Goal: Information Seeking & Learning: Learn about a topic

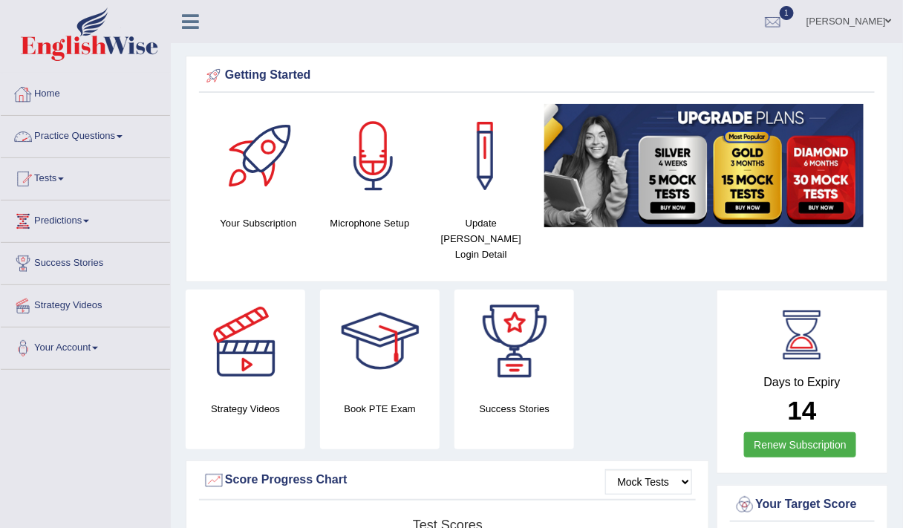
click at [94, 136] on link "Practice Questions" at bounding box center [85, 134] width 169 height 37
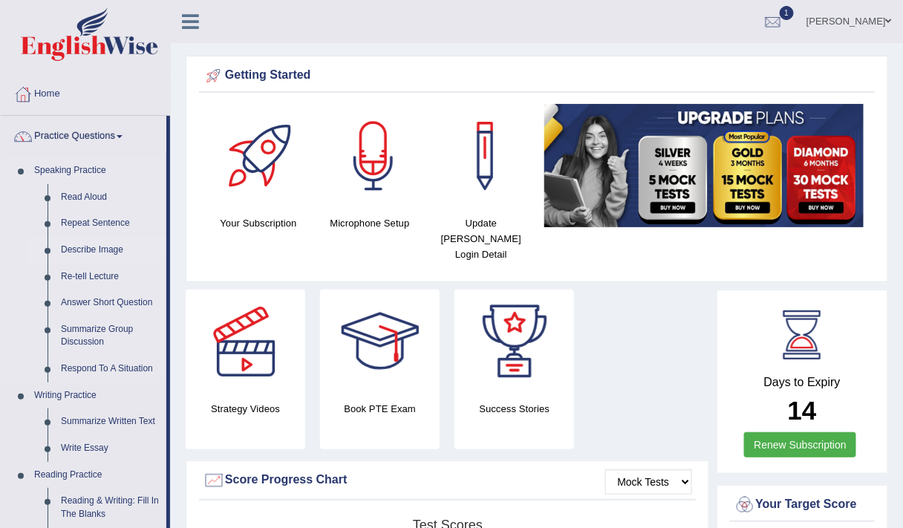
click at [80, 246] on link "Describe Image" at bounding box center [110, 250] width 112 height 27
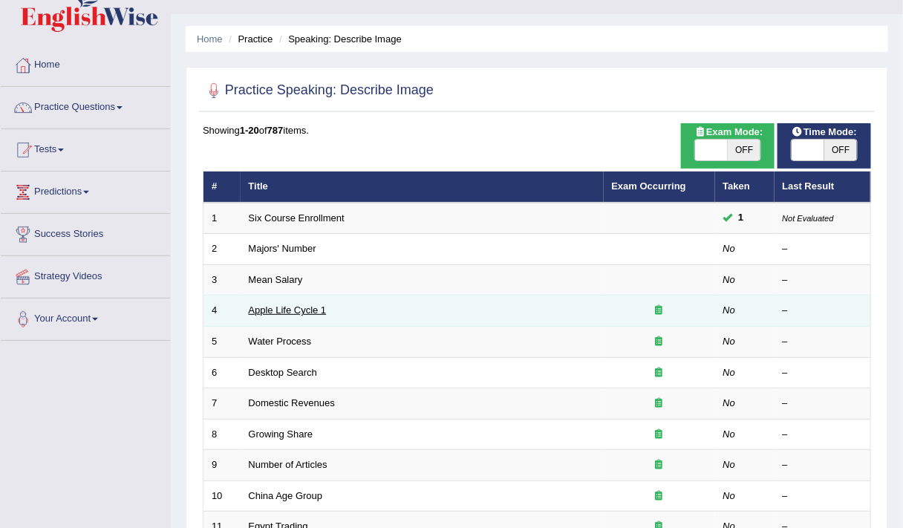
scroll to position [30, 0]
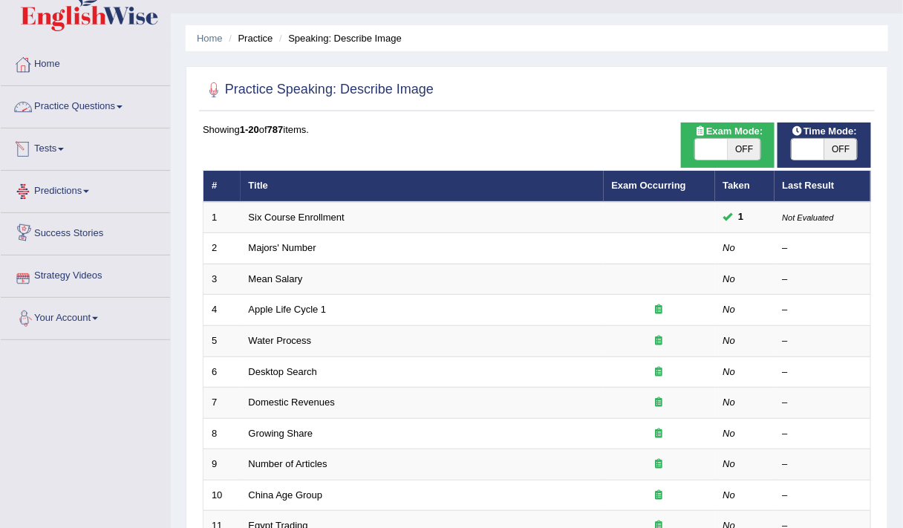
click at [91, 100] on link "Practice Questions" at bounding box center [85, 104] width 169 height 37
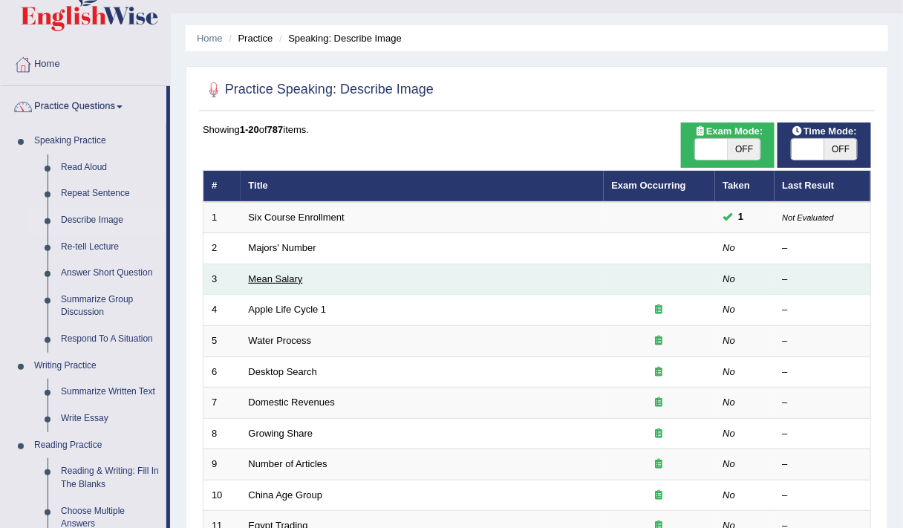
click at [267, 273] on link "Mean Salary" at bounding box center [276, 278] width 54 height 11
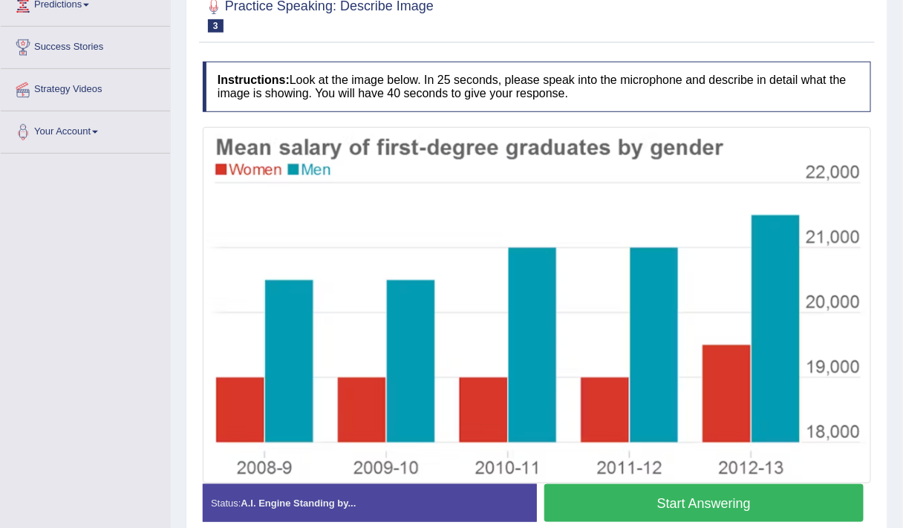
scroll to position [283, 0]
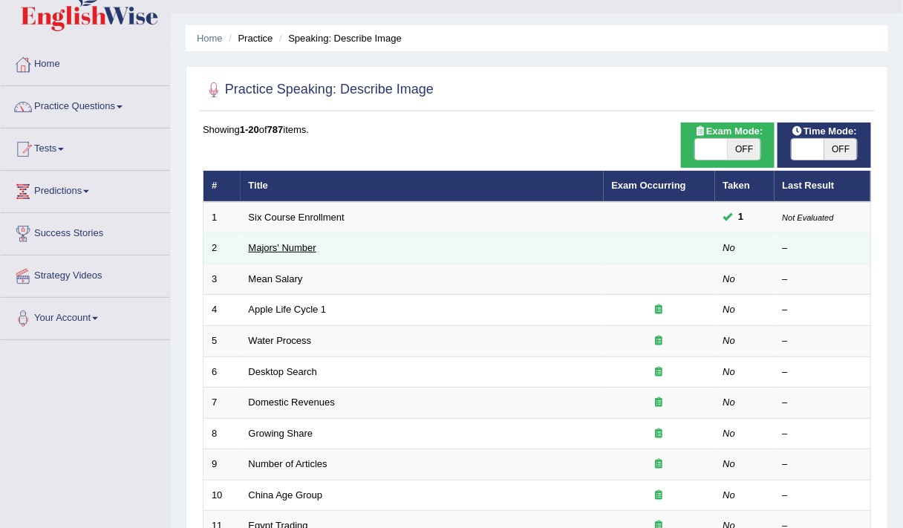
click at [281, 248] on link "Majors' Number" at bounding box center [283, 247] width 68 height 11
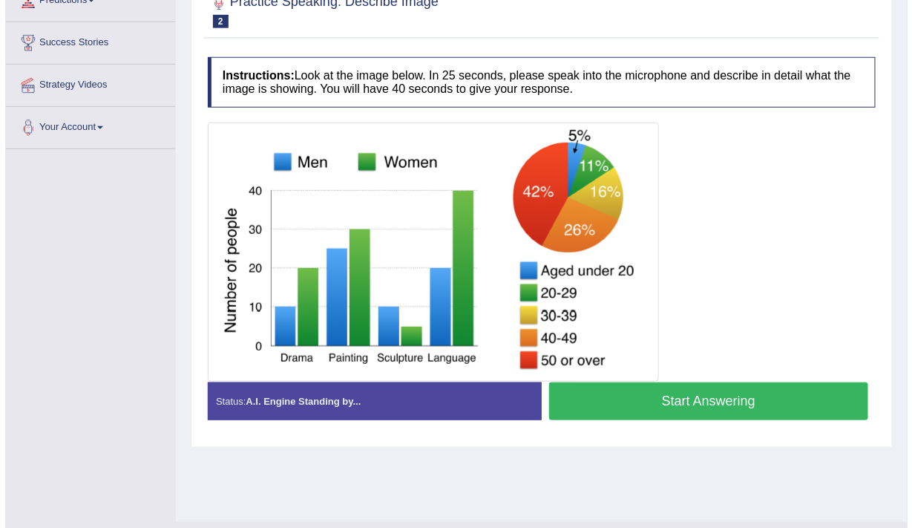
scroll to position [219, 0]
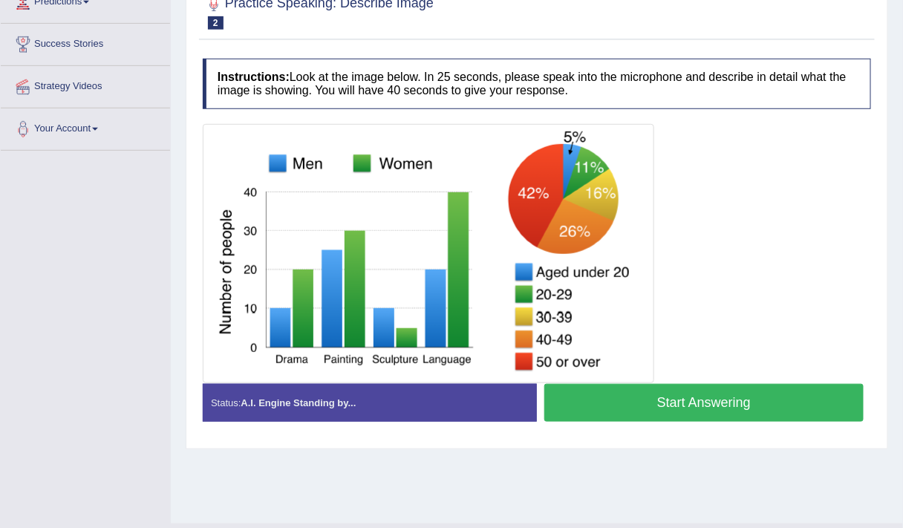
click at [591, 406] on button "Start Answering" at bounding box center [703, 403] width 319 height 38
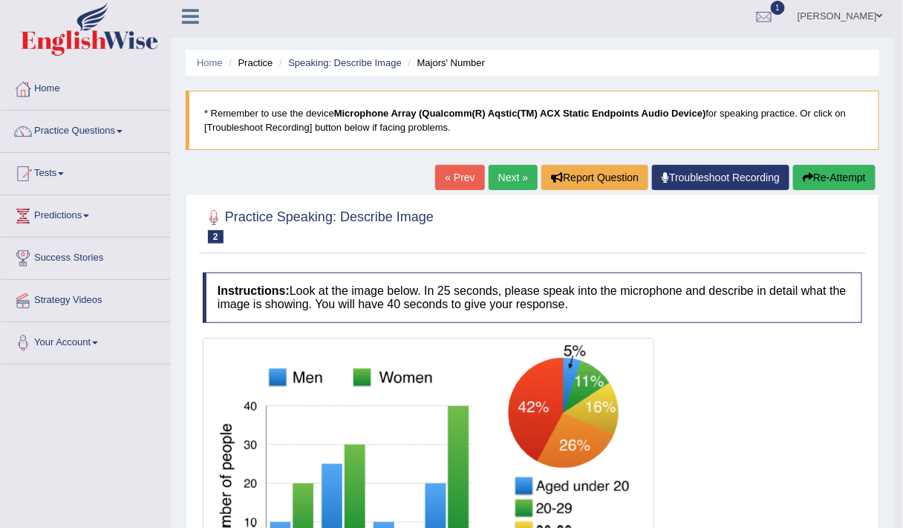
scroll to position [0, 0]
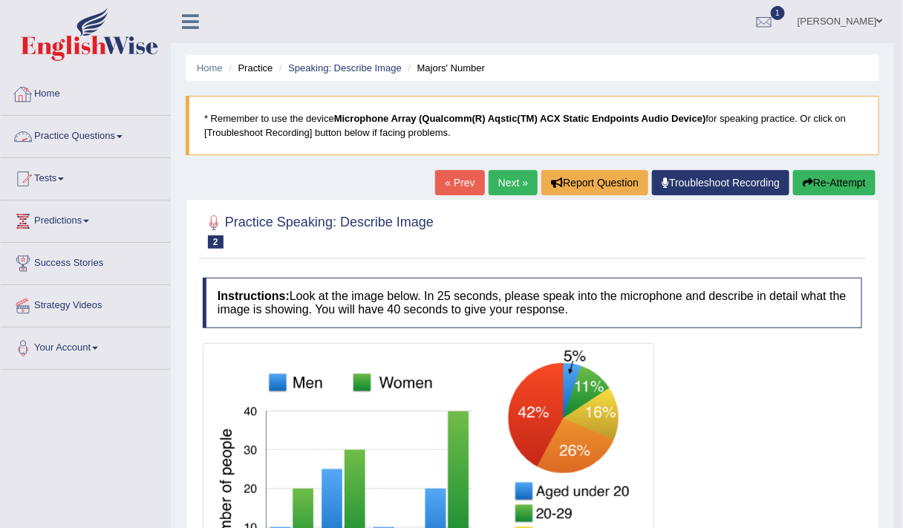
click at [84, 137] on link "Practice Questions" at bounding box center [85, 134] width 169 height 37
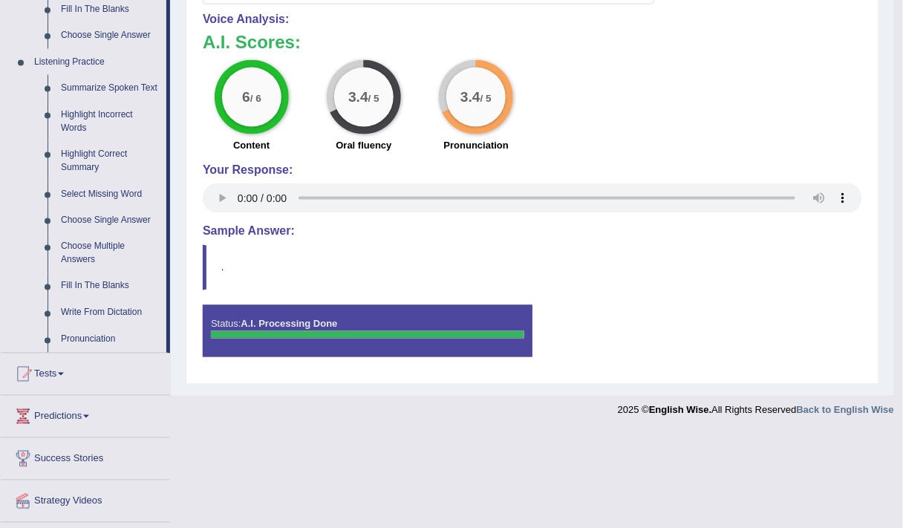
scroll to position [599, 0]
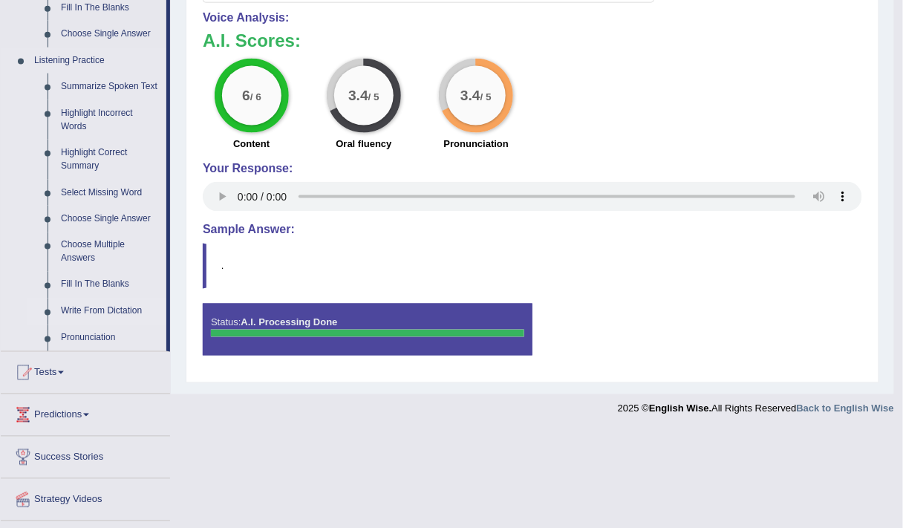
click at [94, 308] on link "Write From Dictation" at bounding box center [110, 311] width 112 height 27
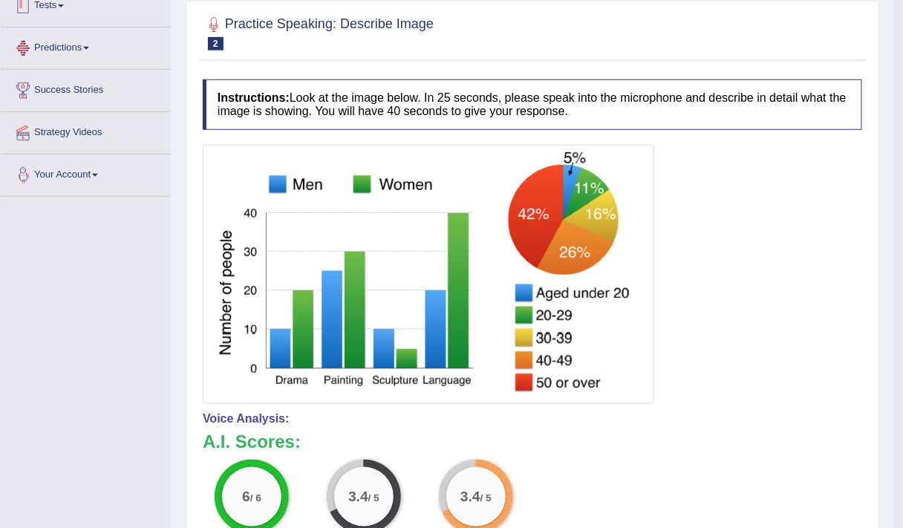
scroll to position [338, 0]
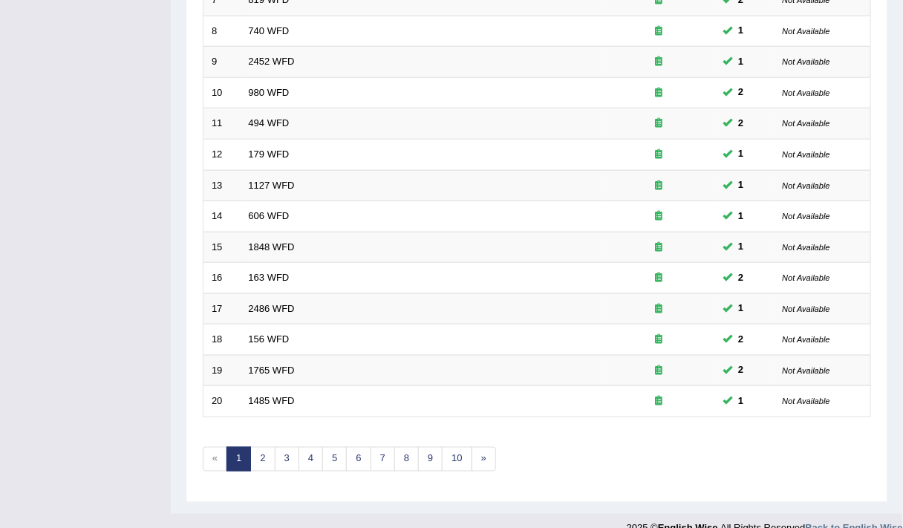
scroll to position [445, 0]
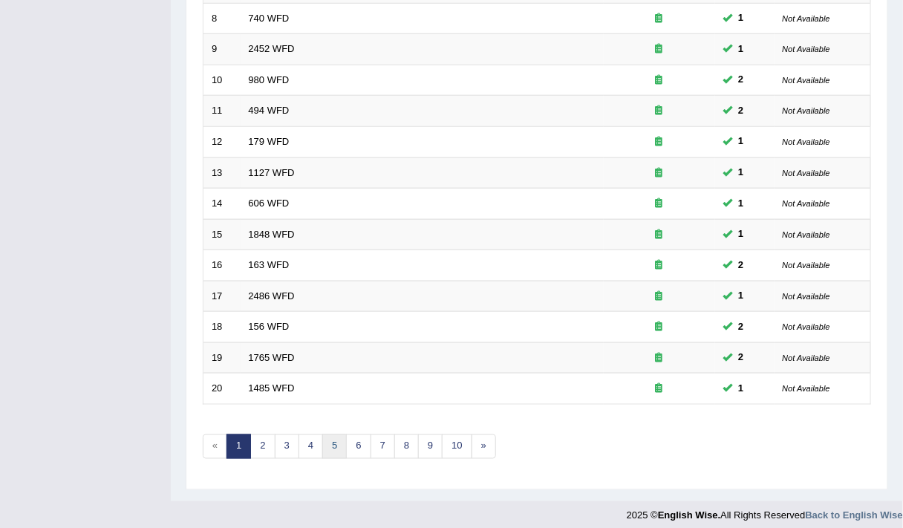
click at [337, 438] on link "5" at bounding box center [334, 446] width 25 height 25
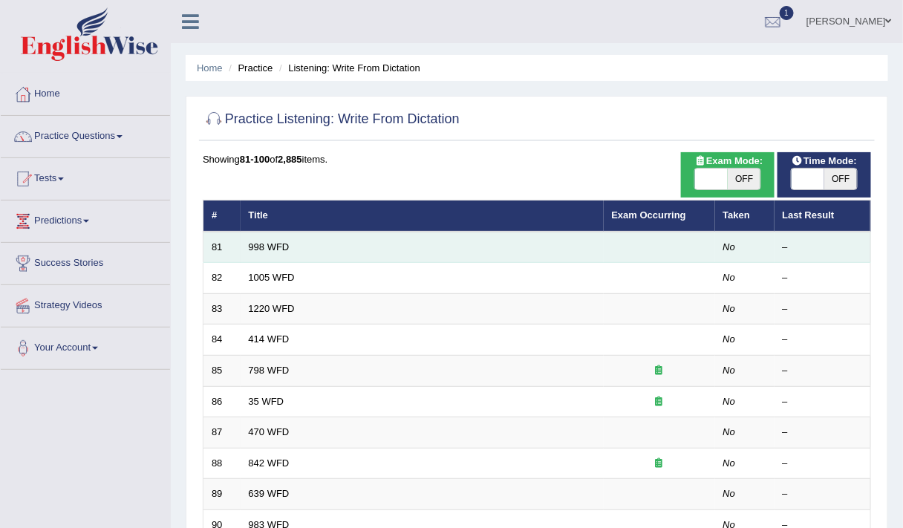
click at [251, 255] on td "998 WFD" at bounding box center [422, 247] width 363 height 31
click at [255, 248] on link "998 WFD" at bounding box center [269, 246] width 41 height 11
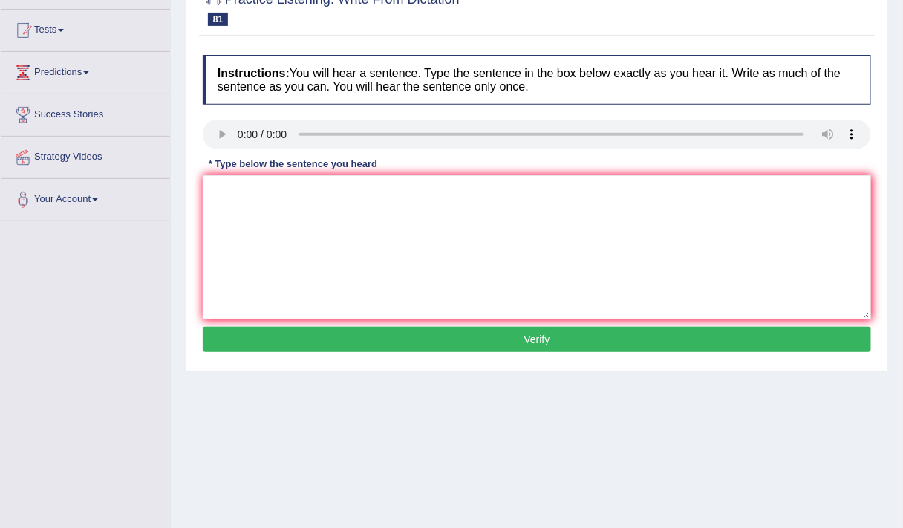
scroll to position [150, 0]
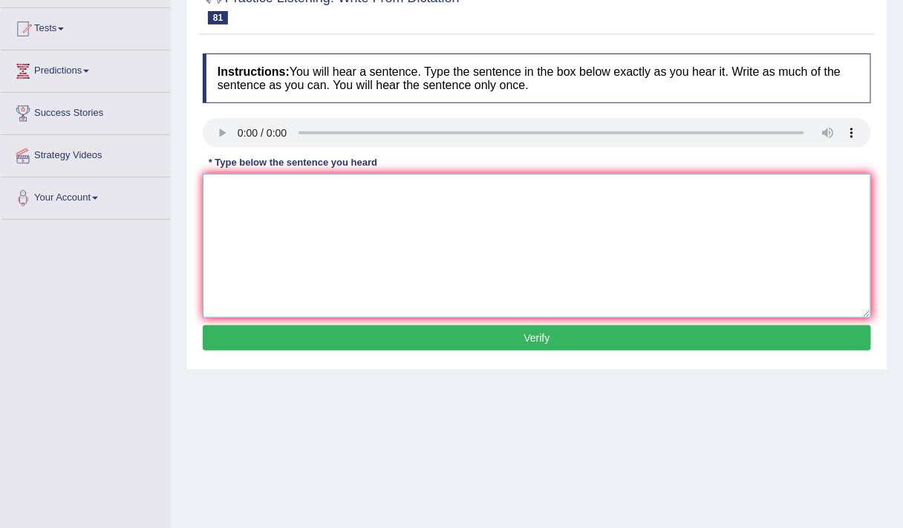
click at [284, 223] on textarea at bounding box center [537, 246] width 668 height 144
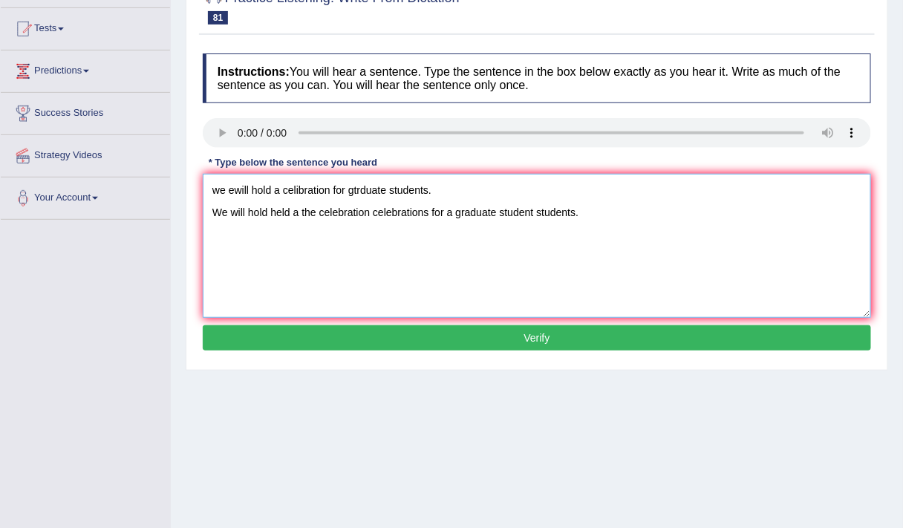
click at [344, 238] on textarea "we ewill hold a celibration for gtrduate students. We will hold held a the cele…" at bounding box center [537, 246] width 668 height 144
click at [431, 189] on textarea "we ewill hold a celibration for gtrduate students. We will hold held a the cele…" at bounding box center [537, 246] width 668 height 144
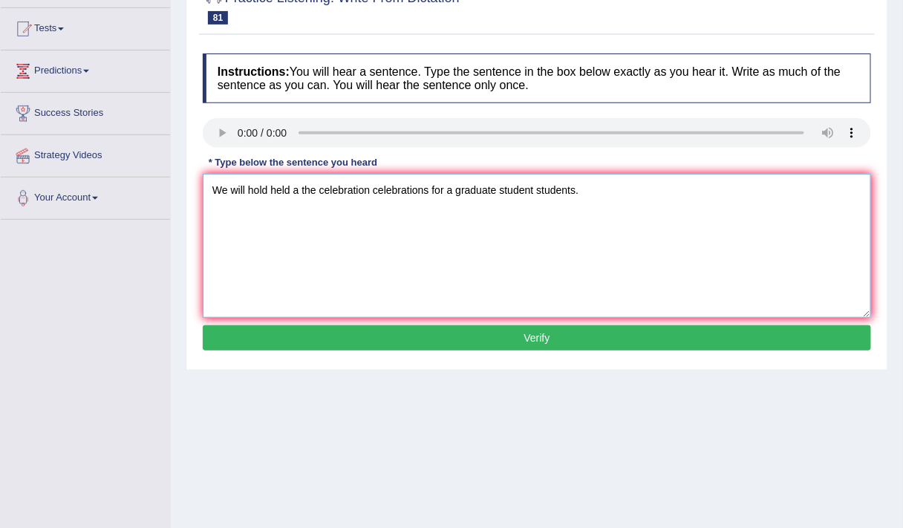
click at [212, 212] on textarea "We will hold held a the celebration celebrations for a graduate student student…" at bounding box center [537, 246] width 668 height 144
click at [446, 190] on textarea "We will hold held a the celebration celebrations for a graduate student student…" at bounding box center [537, 246] width 668 height 144
type textarea "We will hold held a the celebration celebrations for the a graduate student stu…"
click at [432, 330] on button "Verify" at bounding box center [537, 337] width 668 height 25
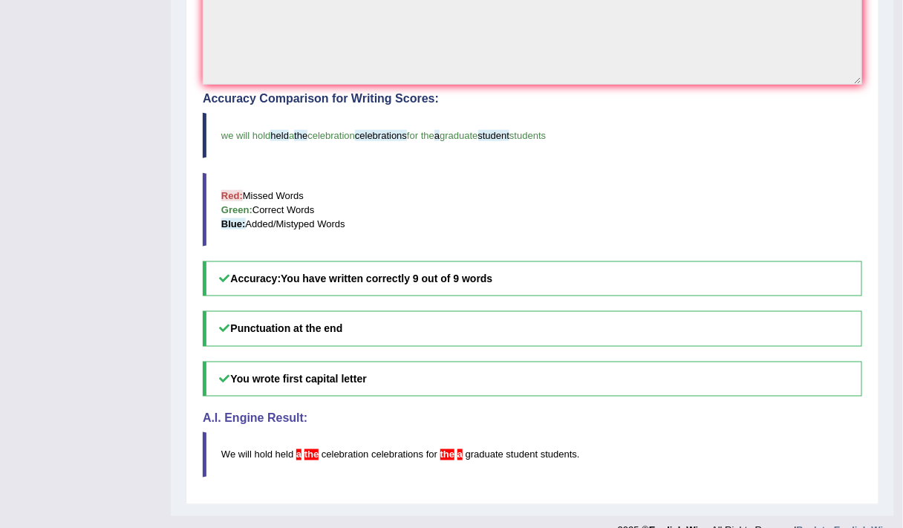
scroll to position [409, 0]
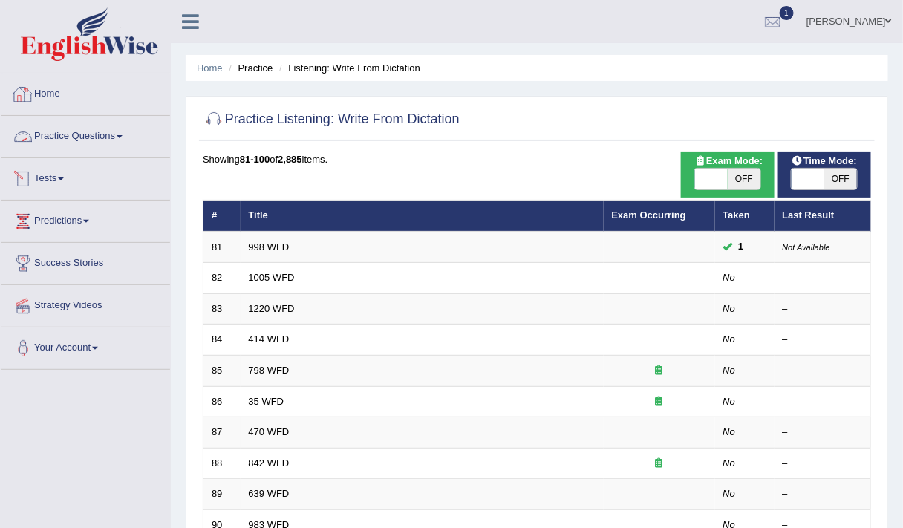
click at [76, 131] on link "Practice Questions" at bounding box center [85, 134] width 169 height 37
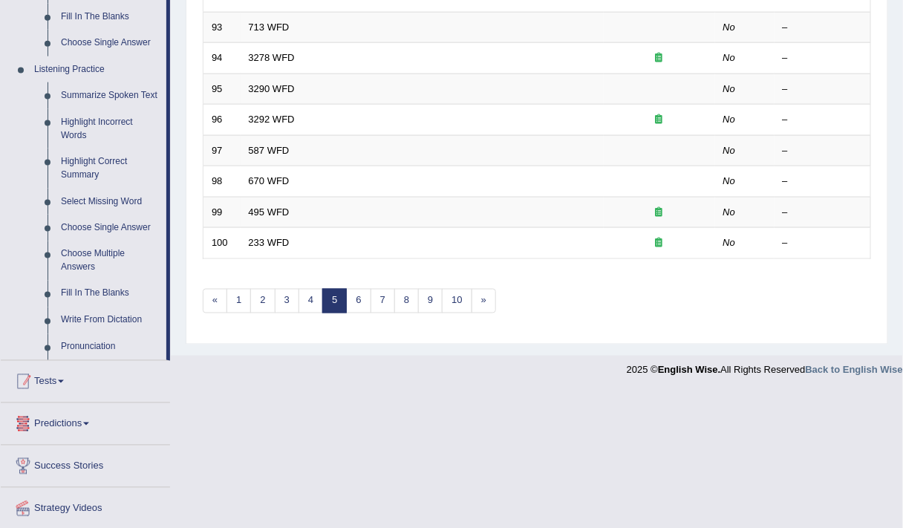
scroll to position [632, 0]
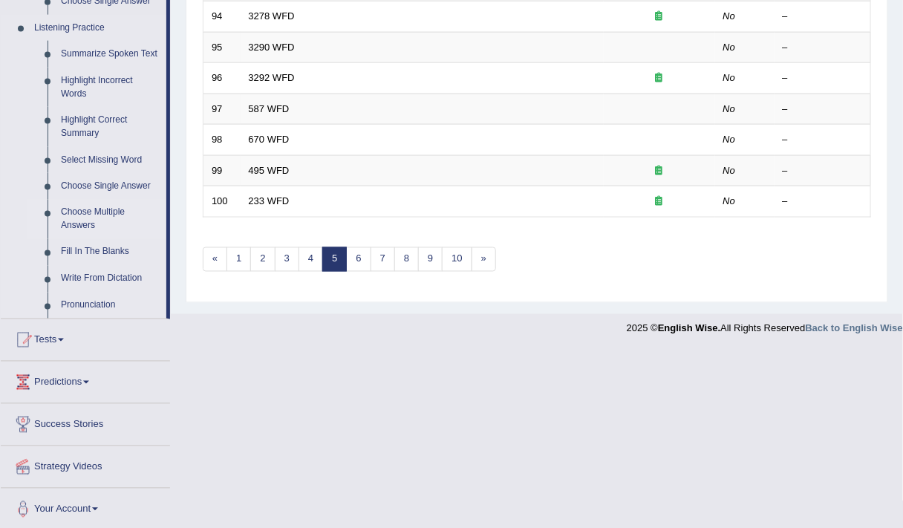
click at [100, 209] on link "Choose Multiple Answers" at bounding box center [110, 219] width 112 height 39
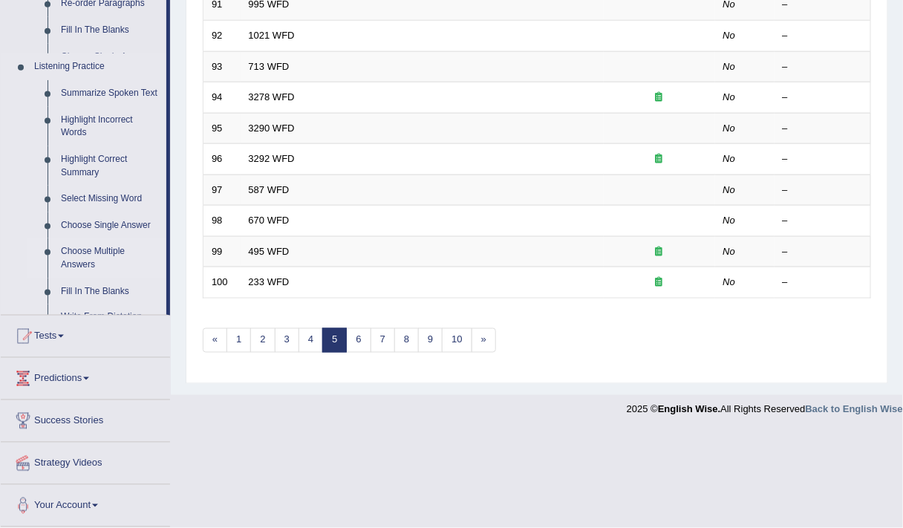
scroll to position [398, 0]
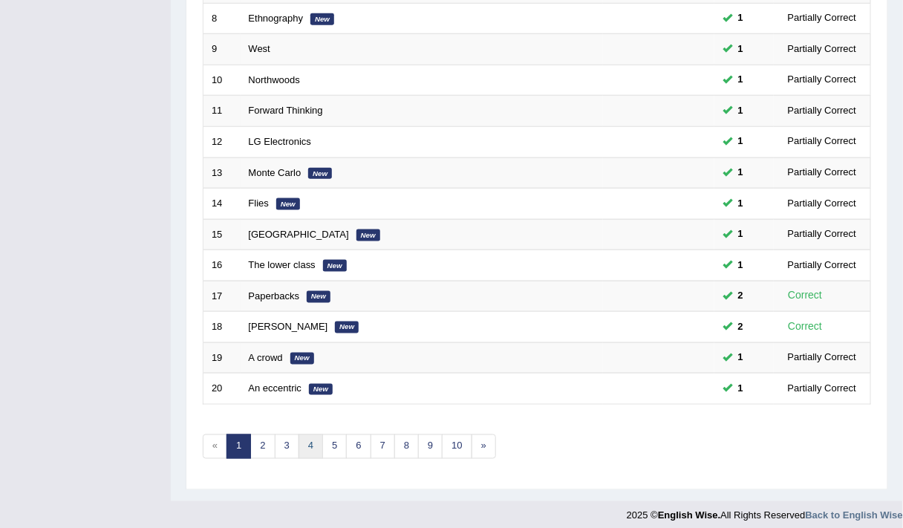
click at [303, 443] on link "4" at bounding box center [310, 446] width 25 height 25
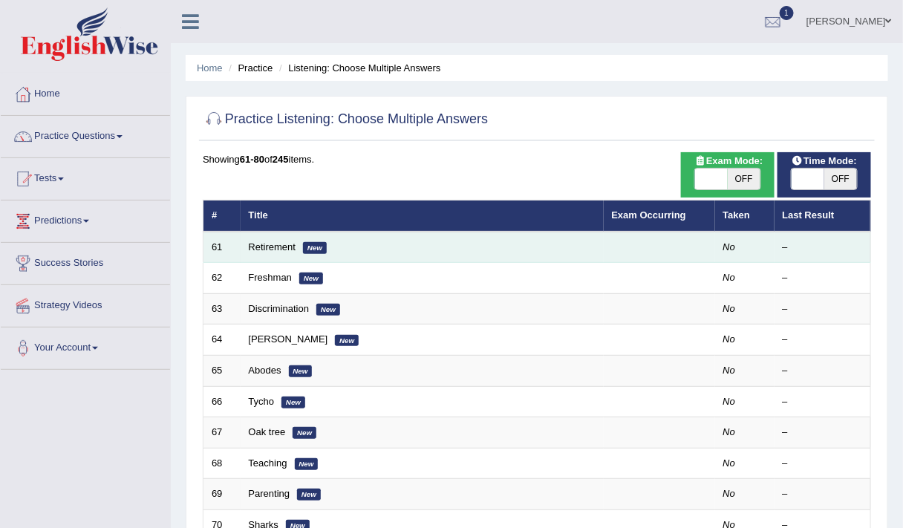
click at [277, 250] on td "Retirement New" at bounding box center [422, 247] width 363 height 31
click at [277, 248] on link "Retirement" at bounding box center [273, 246] width 48 height 11
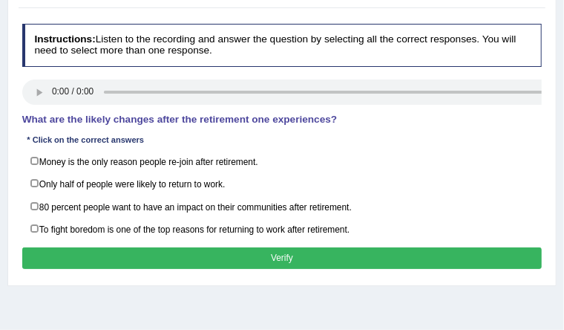
scroll to position [166, 0]
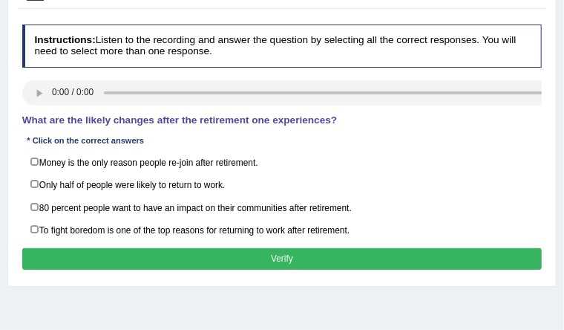
drag, startPoint x: 790, startPoint y: 9, endPoint x: 379, endPoint y: 148, distance: 434.3
click at [379, 148] on div "Instructions: Listen to the recording and answer the question by selecting all …" at bounding box center [282, 149] width 526 height 261
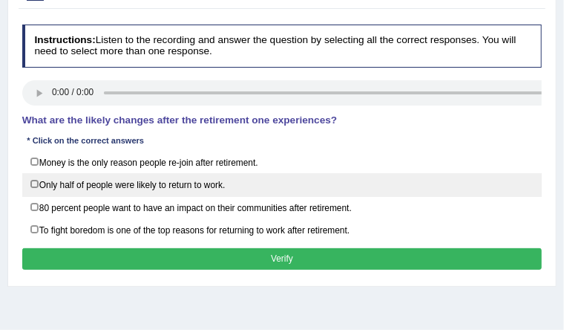
click at [36, 189] on label "Only half of people were likely to return to work." at bounding box center [282, 184] width 520 height 23
checkbox input "true"
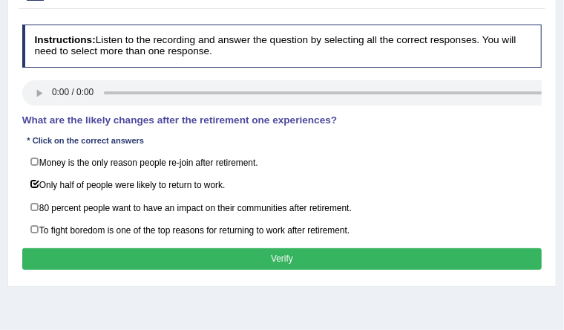
click at [174, 256] on button "Verify" at bounding box center [282, 259] width 520 height 22
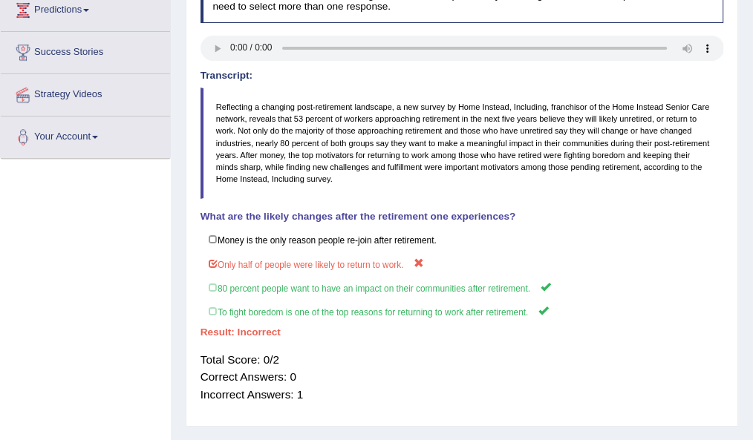
scroll to position [211, 0]
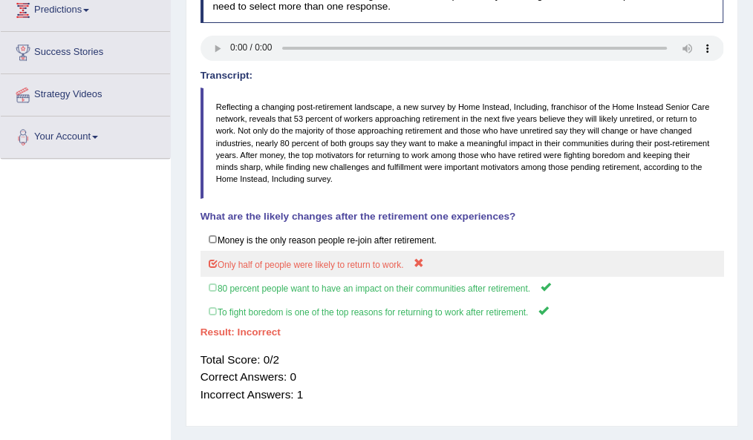
drag, startPoint x: 199, startPoint y: 0, endPoint x: 431, endPoint y: 253, distance: 343.7
click at [431, 253] on label "Only half of people were likely to return to work." at bounding box center [461, 263] width 523 height 25
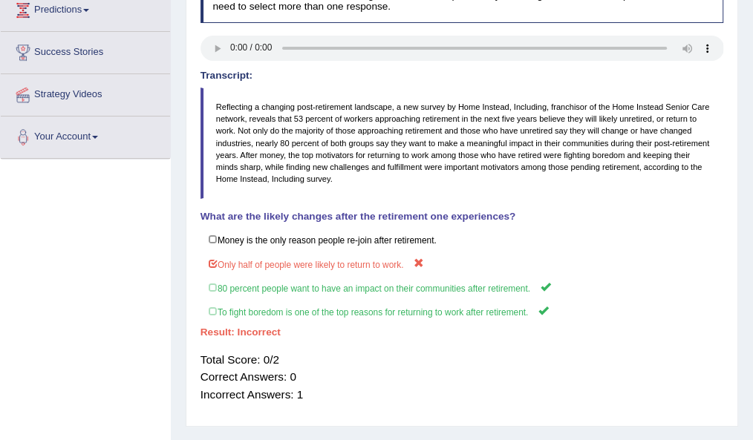
click at [564, 171] on blockquote "Reflecting a changing post-retirement landscape, a new survey by Home Instead, …" at bounding box center [461, 143] width 523 height 111
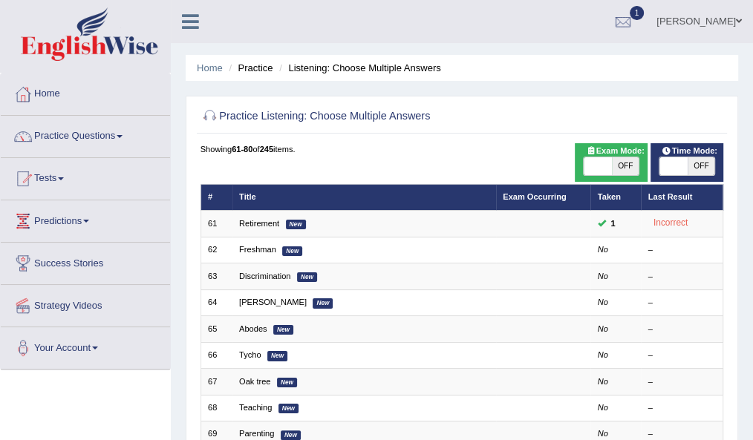
click at [170, 204] on div "Home Practice Questions Speaking Practice Read Aloud Repeat Sentence Describe I…" at bounding box center [86, 222] width 192 height 296
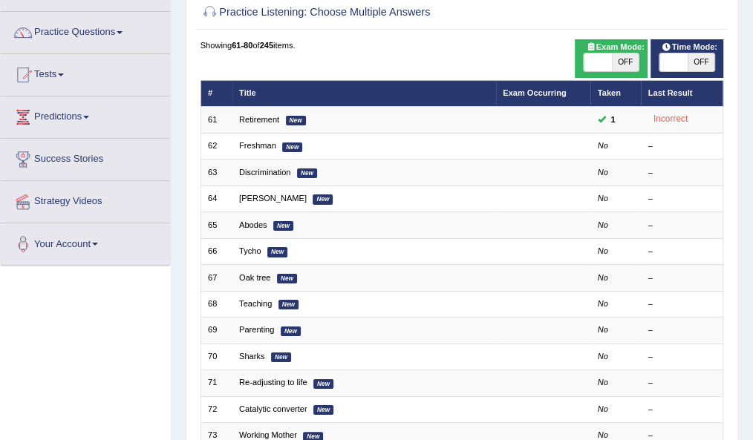
scroll to position [105, 0]
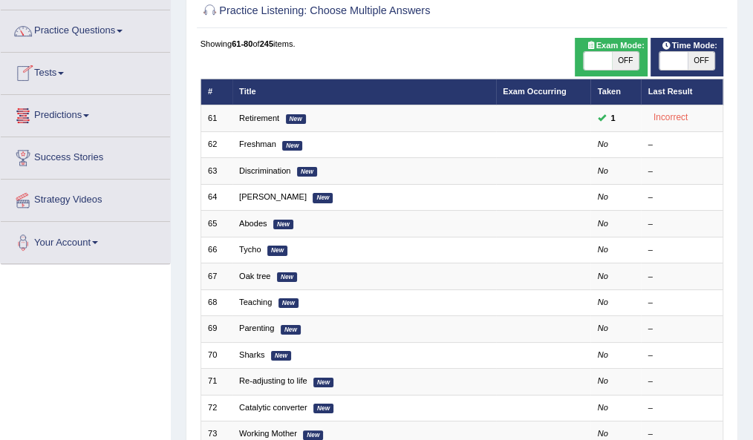
click at [64, 111] on link "Predictions" at bounding box center [85, 113] width 169 height 37
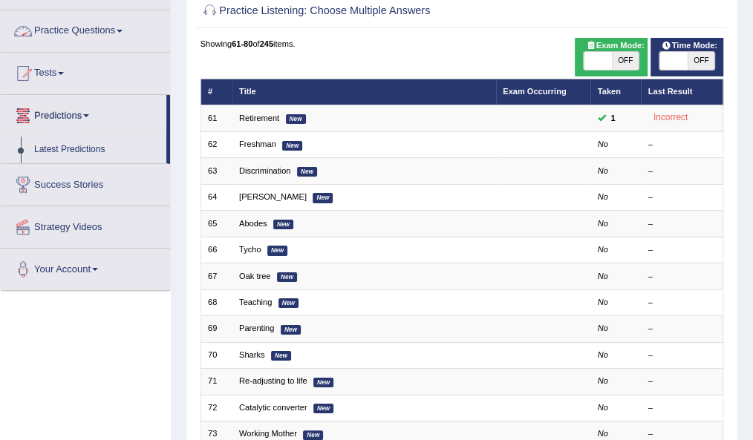
click at [76, 30] on link "Practice Questions" at bounding box center [85, 28] width 169 height 37
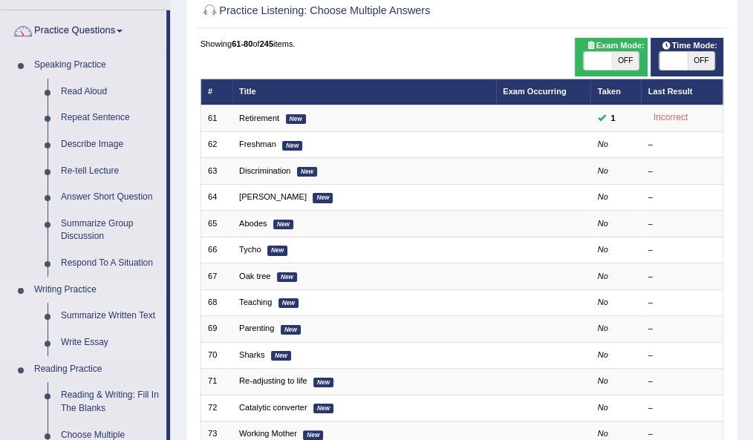
click at [106, 315] on link "Summarize Written Text" at bounding box center [110, 316] width 112 height 27
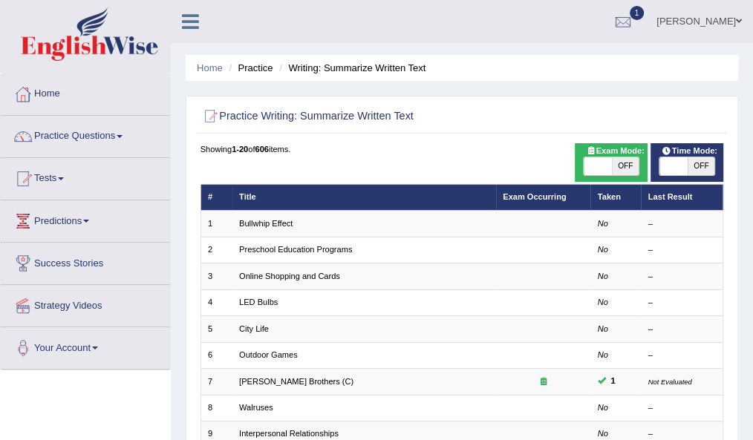
click at [275, 226] on link "Bullwhip Effect" at bounding box center [265, 223] width 53 height 9
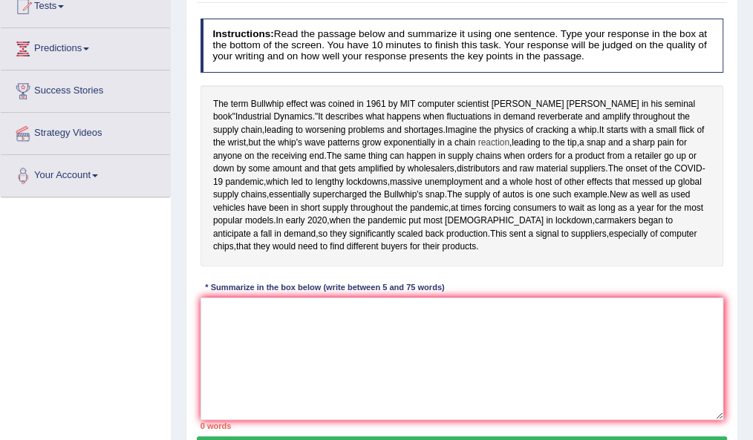
scroll to position [156, 0]
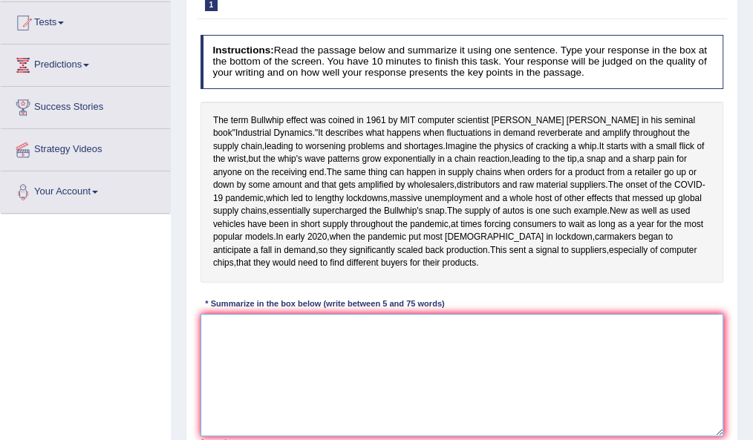
click at [293, 401] on textarea at bounding box center [461, 375] width 523 height 123
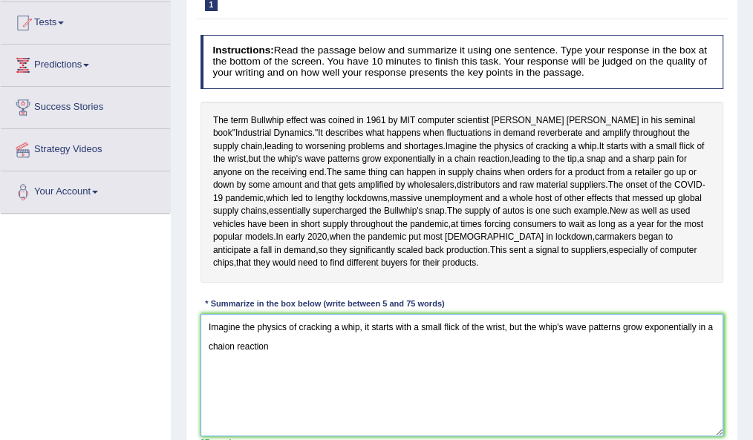
click at [362, 381] on textarea "Imagine the physics of cracking a whip, it starts with a small flick of the wri…" at bounding box center [461, 375] width 523 height 123
click at [367, 376] on textarea "Imagine the physics of cracking a whip it starts with a small flick of the wris…" at bounding box center [461, 375] width 523 height 123
click at [250, 398] on textarea "Imagine the physics of cracking a whip and it starts with a small flick of the …" at bounding box center [461, 375] width 523 height 123
click at [286, 402] on textarea "Imagine the physics of cracking a whip and it starts with a small flick of the …" at bounding box center [461, 375] width 523 height 123
click at [359, 379] on textarea "Imagine the physics of cracking a whip and it starts with a small flick of the …" at bounding box center [461, 375] width 523 height 123
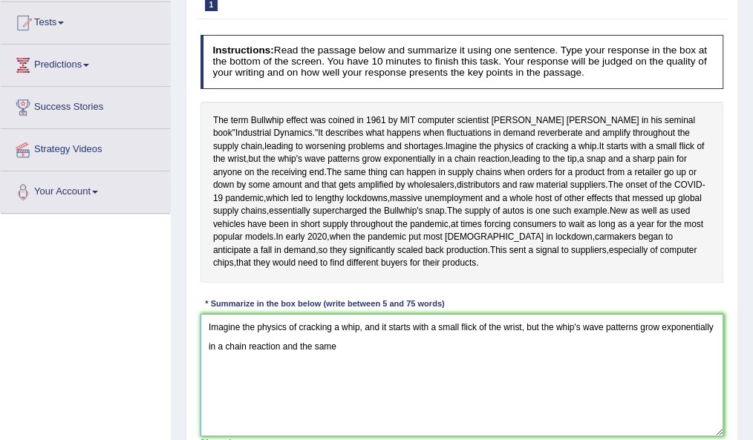
click at [346, 393] on textarea "Imagine the physics of cracking a whip, and it starts with a small flick of the…" at bounding box center [461, 375] width 523 height 123
click at [282, 399] on textarea "Imagine the physics of cracking a whip, and it starts with a small flick of the…" at bounding box center [461, 375] width 523 height 123
click at [360, 399] on textarea "Imagine the physics of cracking a whip, and it starts with a small flick of the…" at bounding box center [461, 375] width 523 height 123
click at [282, 399] on textarea "Imagine the physics of cracking a whip, and it starts with a small flick of the…" at bounding box center [461, 375] width 523 height 123
click at [350, 396] on textarea "Imagine the physics of cracking a whip, and it starts with a small flick of the…" at bounding box center [461, 375] width 523 height 123
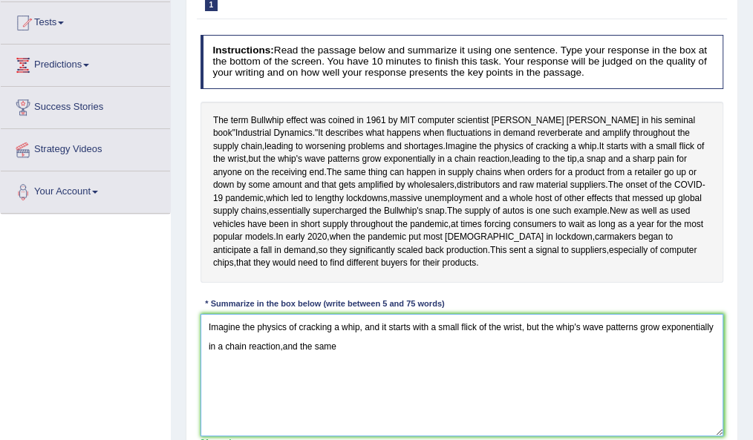
click at [282, 396] on textarea "Imagine the physics of cracking a whip, and it starts with a small flick of the…" at bounding box center [461, 375] width 523 height 123
click at [376, 401] on textarea "Imagine the physics of cracking a whip, and it starts with a small flick of the…" at bounding box center [461, 375] width 523 height 123
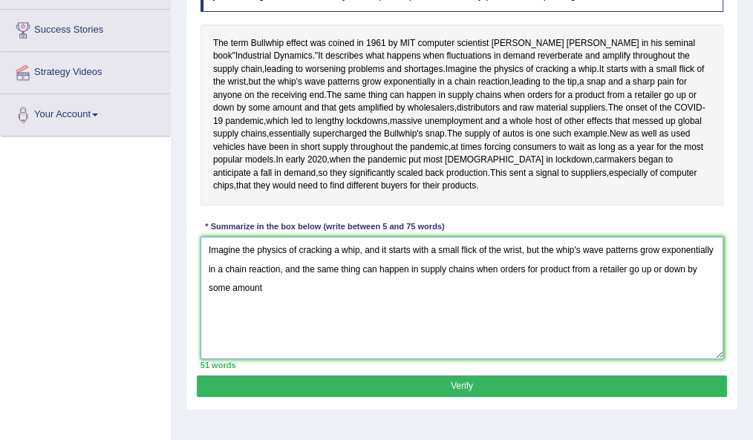
scroll to position [233, 0]
click at [303, 337] on textarea "Imagine the physics of cracking a whip, and it starts with a small flick of the…" at bounding box center [461, 298] width 523 height 123
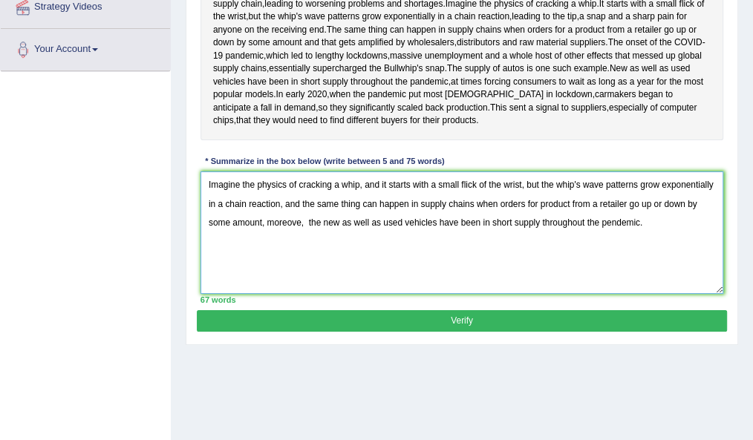
scroll to position [301, 0]
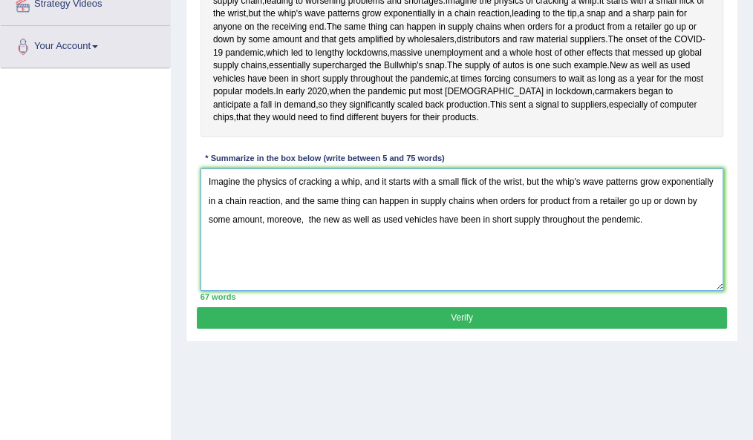
type textarea "Imagine the physics of cracking a whip, and it starts with a small flick of the…"
click at [373, 329] on button "Verify" at bounding box center [461, 318] width 529 height 22
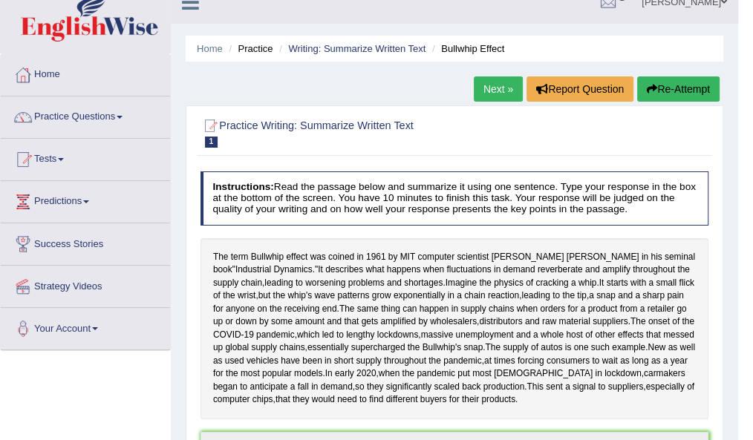
scroll to position [0, 0]
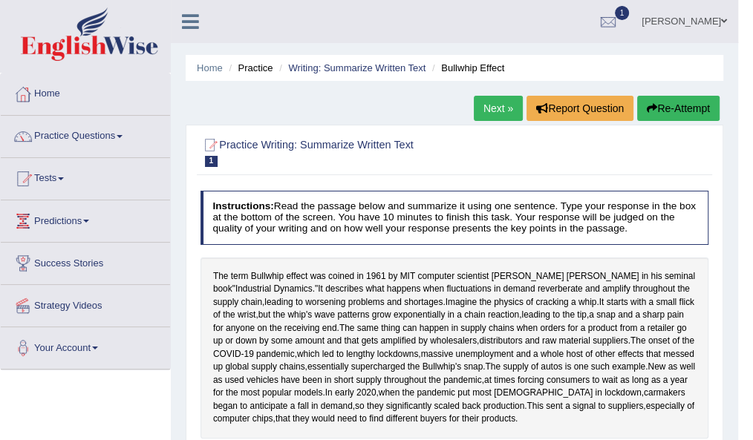
click at [502, 116] on link "Next »" at bounding box center [498, 108] width 49 height 25
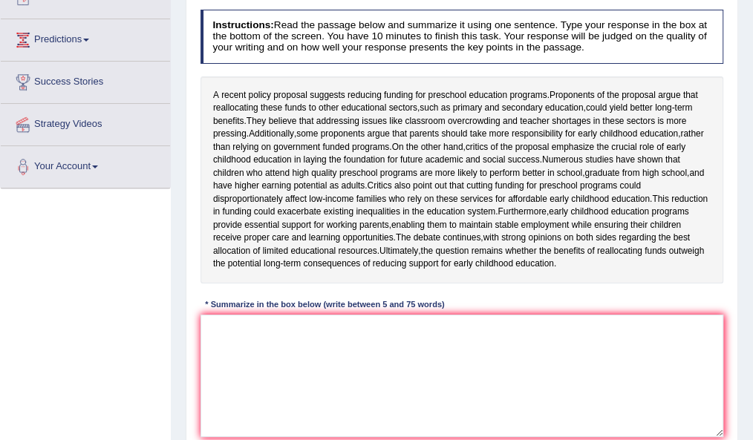
scroll to position [183, 0]
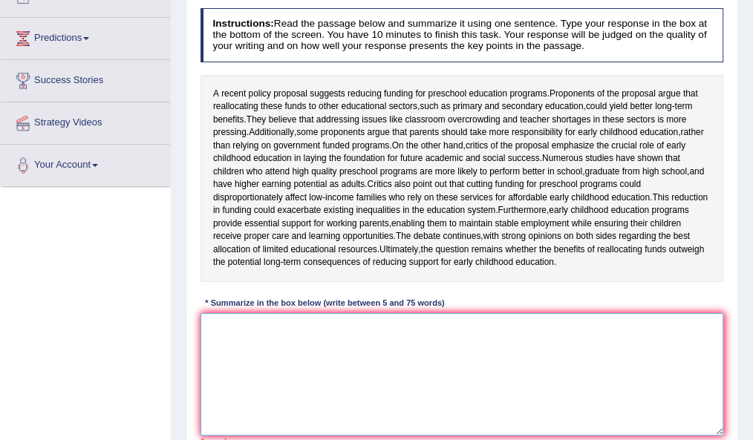
click at [302, 412] on textarea at bounding box center [461, 374] width 523 height 123
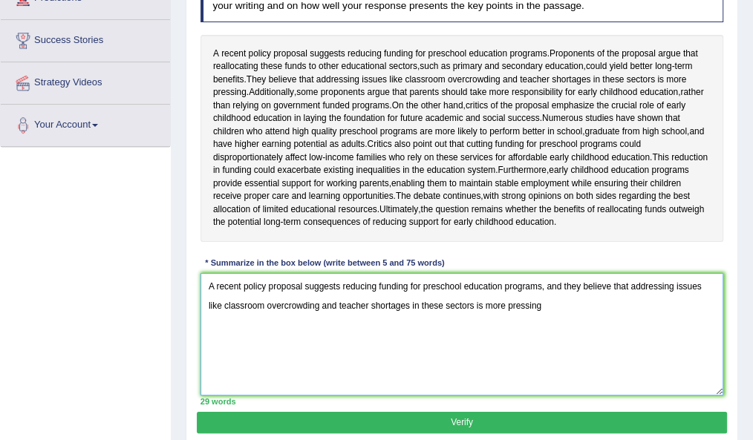
scroll to position [217, 0]
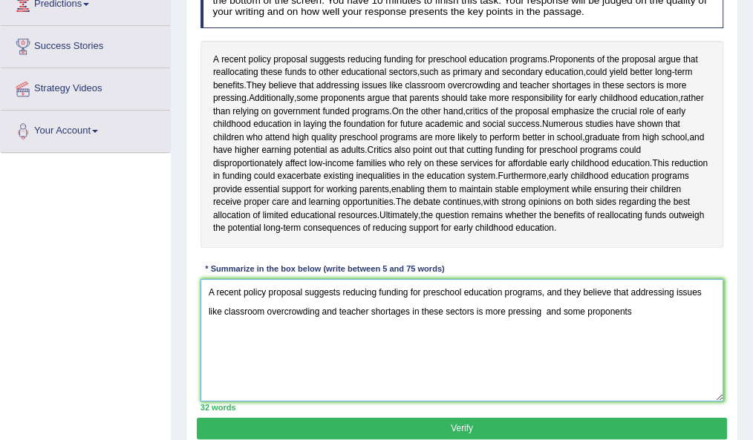
click at [544, 362] on textarea "A recent policy proposal suggests reducing funding for preschool education prog…" at bounding box center [461, 340] width 523 height 123
click at [561, 364] on textarea "A recent policy proposal suggests reducing funding for preschool education prog…" at bounding box center [461, 340] width 523 height 123
click at [644, 368] on textarea "A recent policy proposal suggests reducing funding for preschool education prog…" at bounding box center [461, 340] width 523 height 123
click at [543, 363] on textarea "A recent policy proposal suggests reducing funding for preschool education prog…" at bounding box center [461, 340] width 523 height 123
click at [664, 367] on textarea "A recent policy proposal suggests reducing funding for preschool education prog…" at bounding box center [461, 340] width 523 height 123
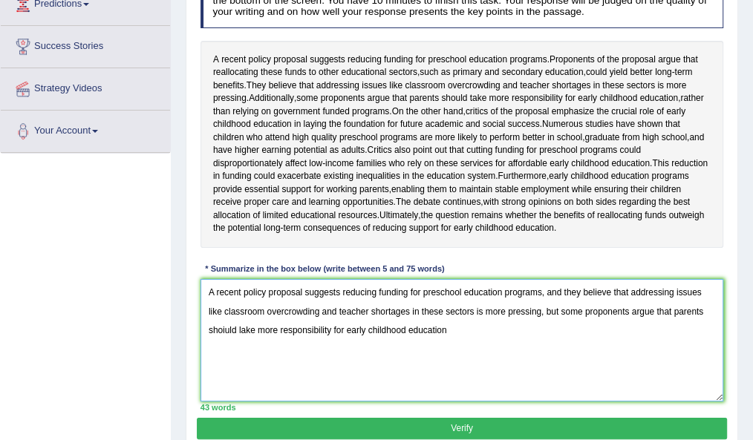
click at [249, 381] on textarea "A recent policy proposal suggests reducing funding for preschool education prog…" at bounding box center [461, 340] width 523 height 123
click at [241, 380] on textarea "A recent policy proposal suggests reducing funding for preschool education prog…" at bounding box center [461, 340] width 523 height 123
click at [223, 382] on textarea "A recent policy proposal suggests reducing funding for preschool education prog…" at bounding box center [461, 340] width 523 height 123
click at [406, 401] on textarea "A recent policy proposal suggests reducing funding for preschool education prog…" at bounding box center [461, 340] width 523 height 123
click at [450, 379] on textarea "A recent policy proposal suggests reducing funding for preschool education prog…" at bounding box center [461, 340] width 523 height 123
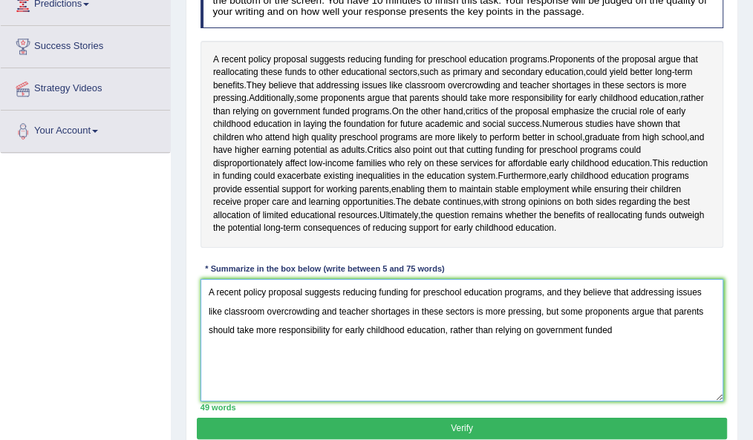
click at [613, 377] on textarea "A recent policy proposal suggests reducing funding for preschool education prog…" at bounding box center [461, 340] width 523 height 123
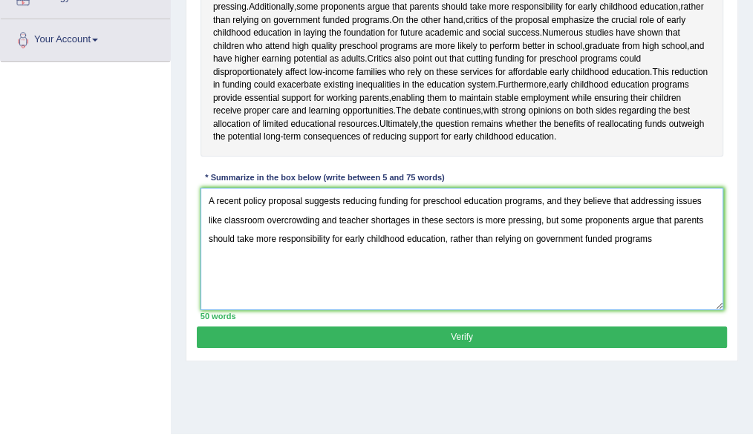
scroll to position [307, 0]
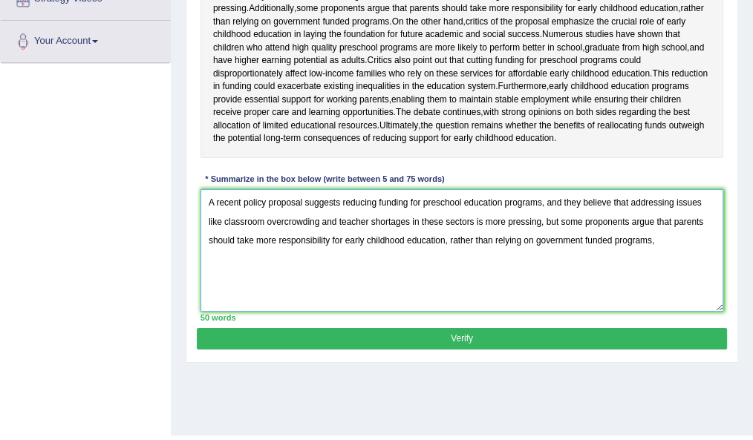
click at [669, 295] on textarea "A recent policy proposal suggests reducing funding for preschool education prog…" at bounding box center [461, 250] width 523 height 123
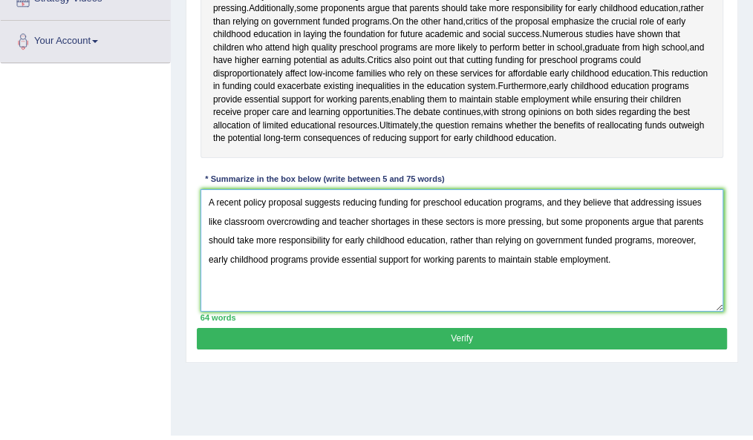
type textarea "A recent policy proposal suggests reducing funding for preschool education prog…"
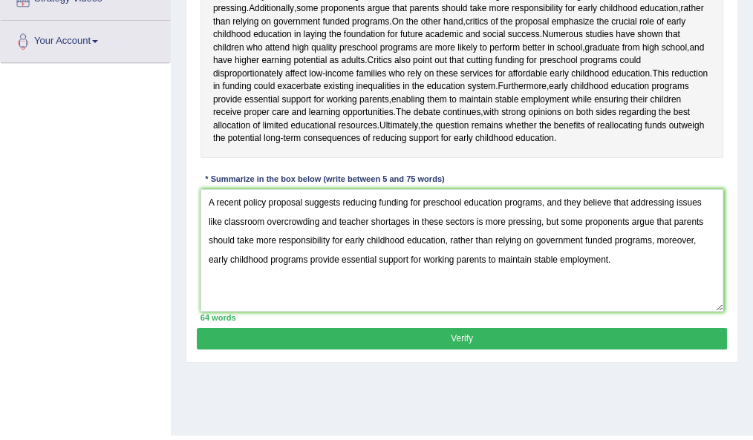
click at [489, 350] on button "Verify" at bounding box center [461, 339] width 529 height 22
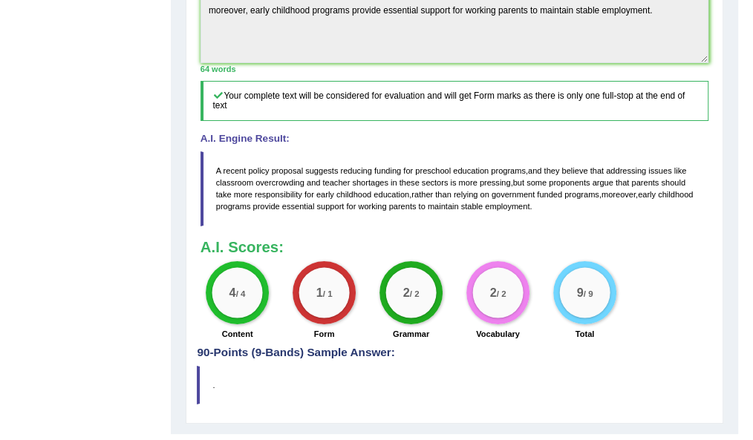
scroll to position [551, 0]
